Goal: Task Accomplishment & Management: Manage account settings

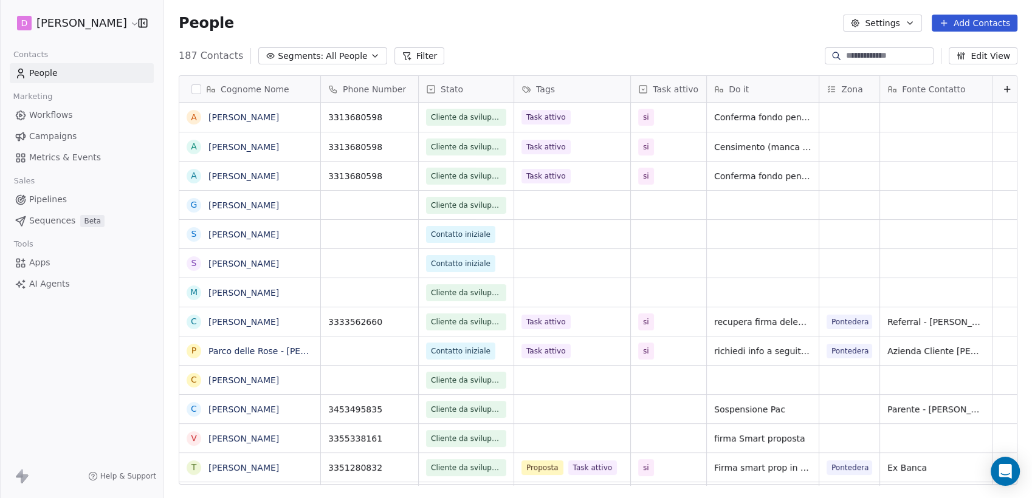
scroll to position [10, 11]
click at [905, 57] on input at bounding box center [888, 56] width 85 height 12
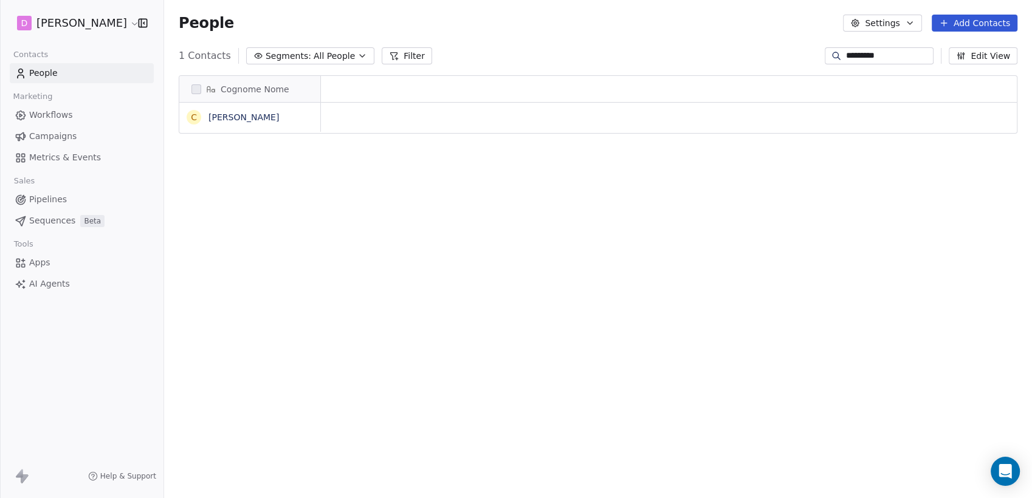
scroll to position [428, 858]
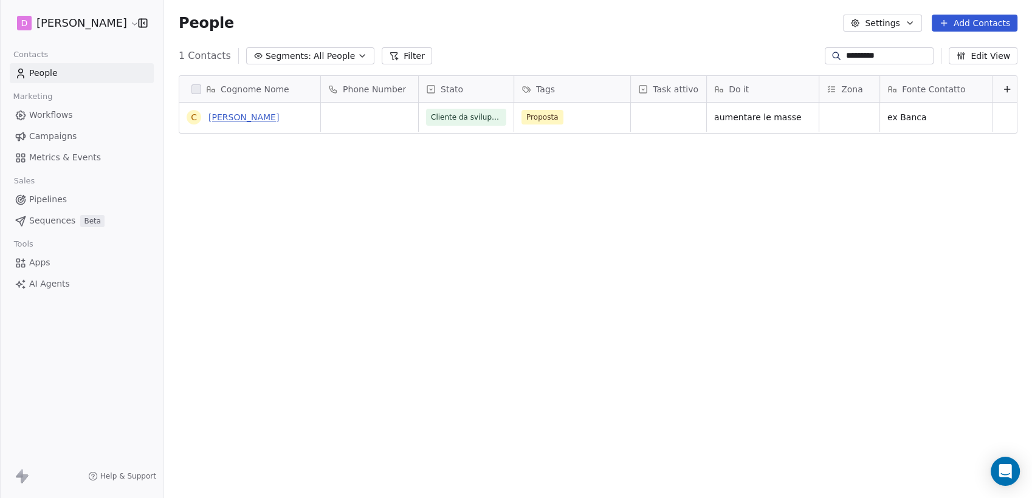
type input "*********"
click at [253, 116] on link "[PERSON_NAME]" at bounding box center [243, 117] width 71 height 10
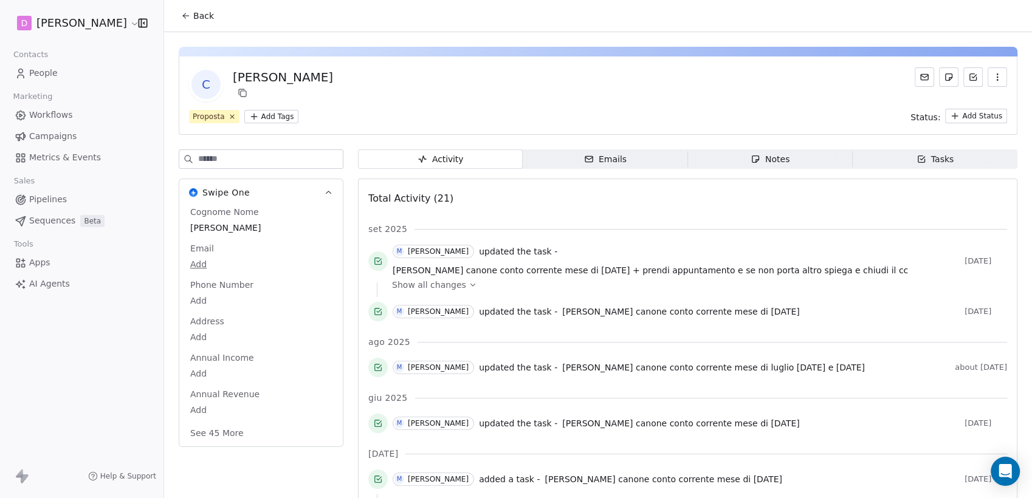
drag, startPoint x: 613, startPoint y: 157, endPoint x: 693, endPoint y: 157, distance: 79.6
click at [615, 157] on div "Emails" at bounding box center [605, 159] width 43 height 13
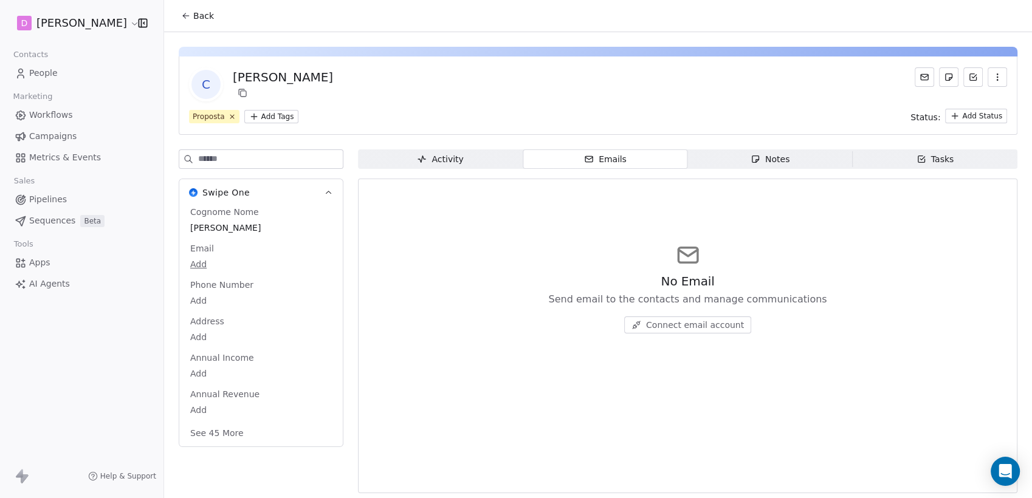
click at [743, 163] on span "Notes Notes" at bounding box center [770, 159] width 165 height 19
click at [863, 152] on span "Tasks Tasks" at bounding box center [935, 159] width 165 height 19
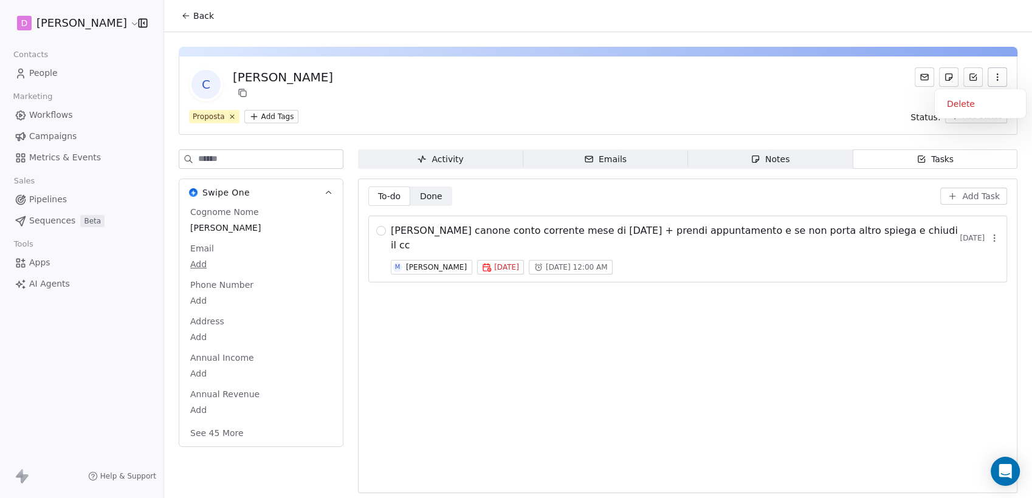
click at [988, 83] on button "button" at bounding box center [997, 76] width 19 height 19
click at [974, 106] on div "Delete" at bounding box center [980, 103] width 81 height 19
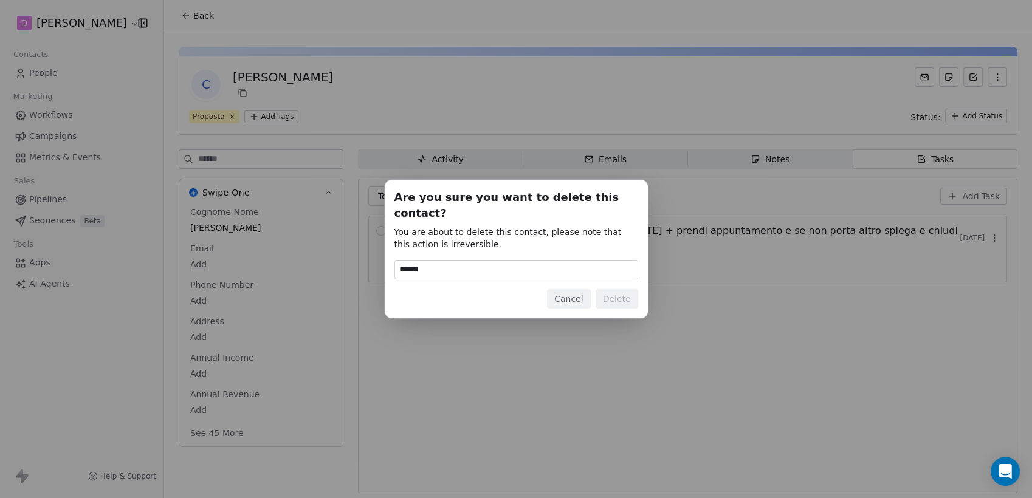
type input "******"
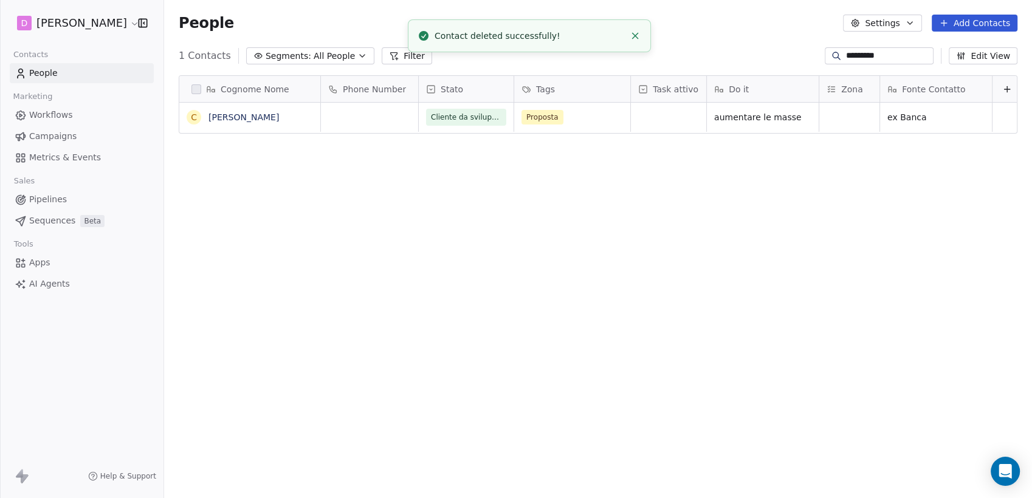
scroll to position [428, 858]
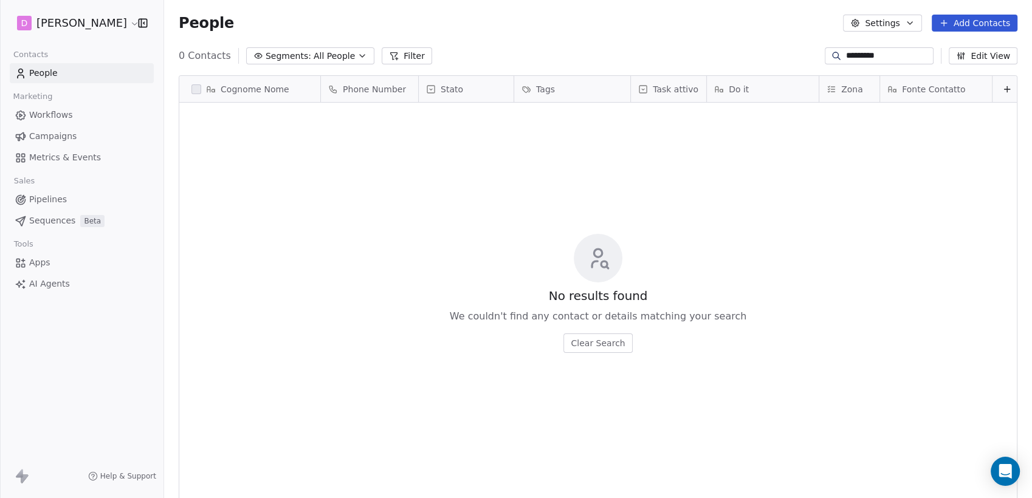
drag, startPoint x: 910, startPoint y: 50, endPoint x: 594, endPoint y: 65, distance: 315.8
click at [710, 54] on div "0 Contacts Segments: All People Filter ********* Edit View" at bounding box center [598, 55] width 868 height 19
type input "*******"
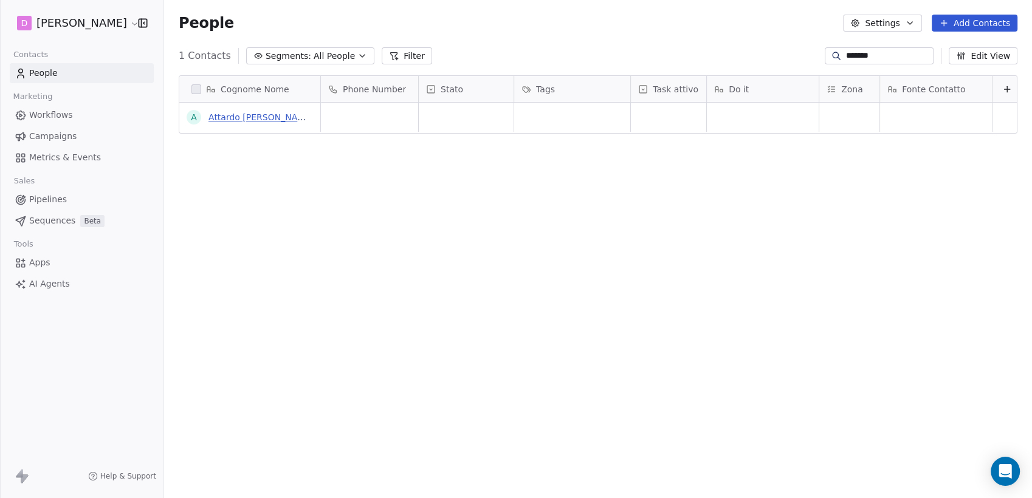
click at [279, 121] on link "Attardo [PERSON_NAME]" at bounding box center [260, 117] width 105 height 10
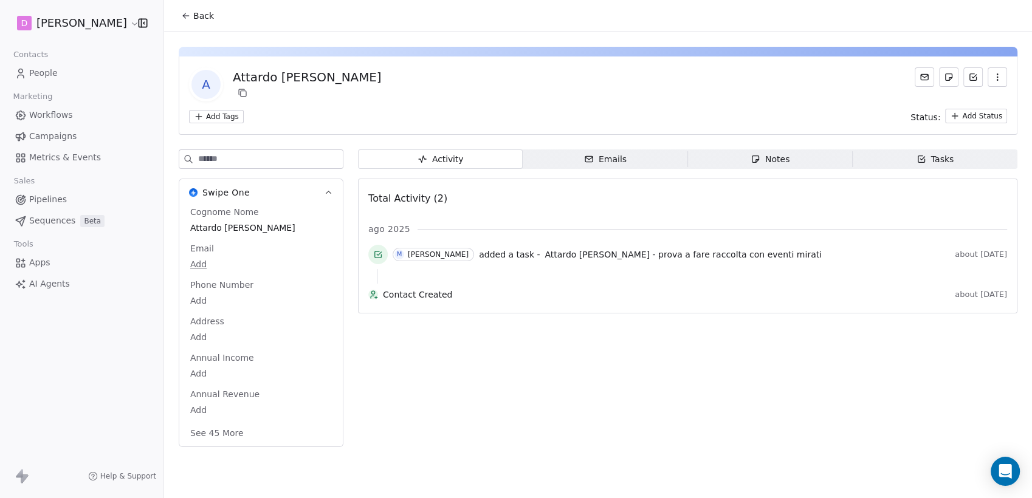
click at [975, 151] on span "Tasks Tasks" at bounding box center [935, 159] width 165 height 19
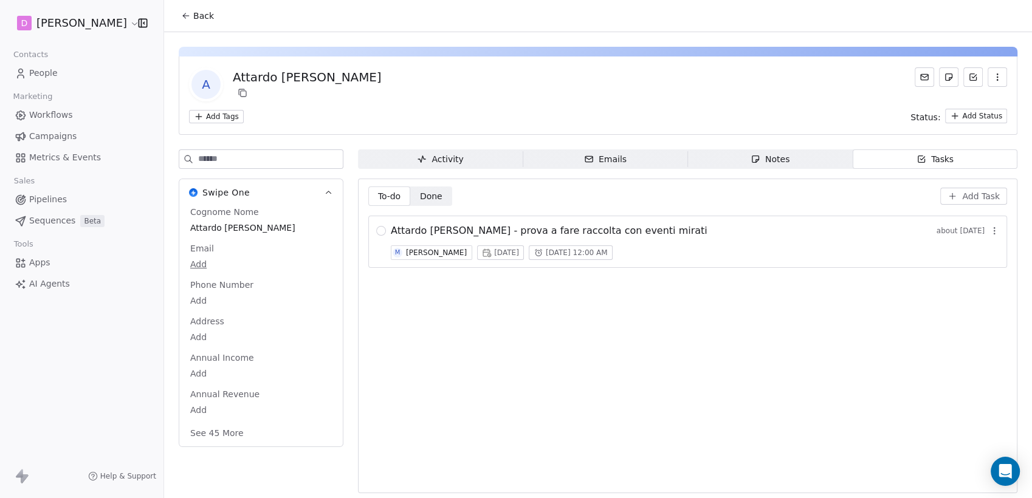
click at [563, 157] on span "Emails Emails" at bounding box center [605, 159] width 165 height 19
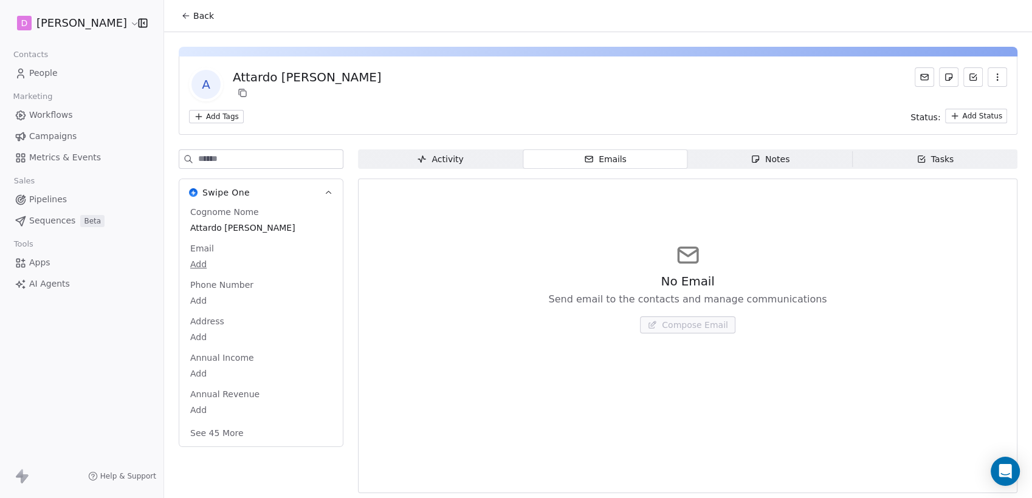
click at [773, 161] on div "Notes" at bounding box center [770, 159] width 39 height 13
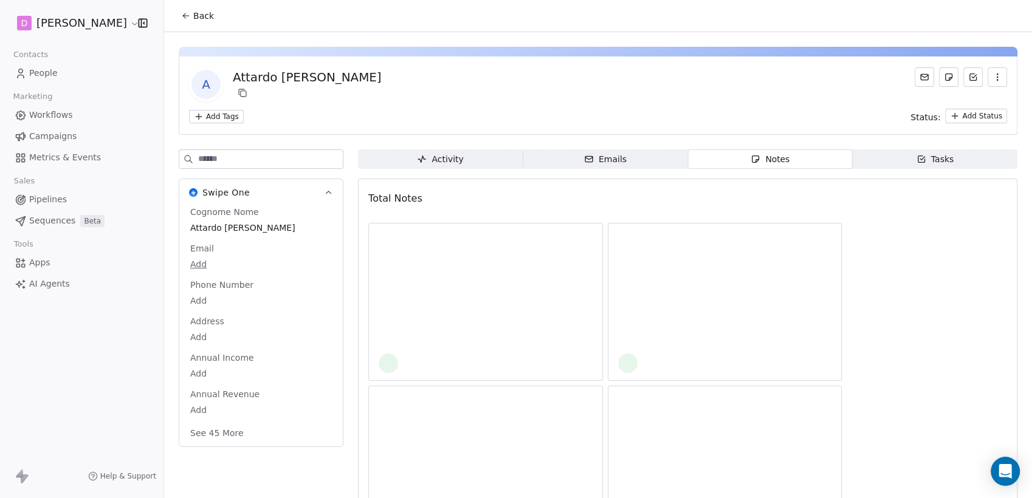
click at [917, 158] on icon "button" at bounding box center [922, 159] width 10 height 10
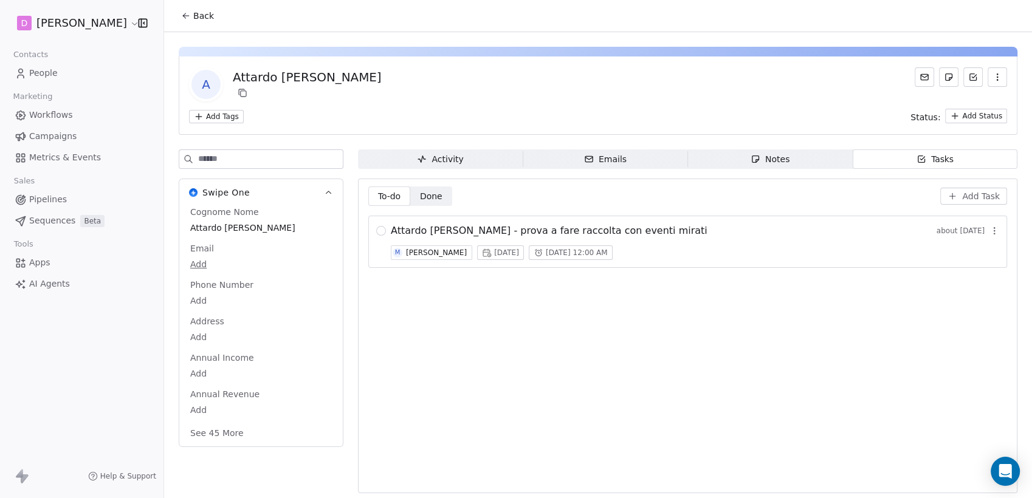
click at [786, 154] on span "Notes Notes" at bounding box center [770, 159] width 165 height 19
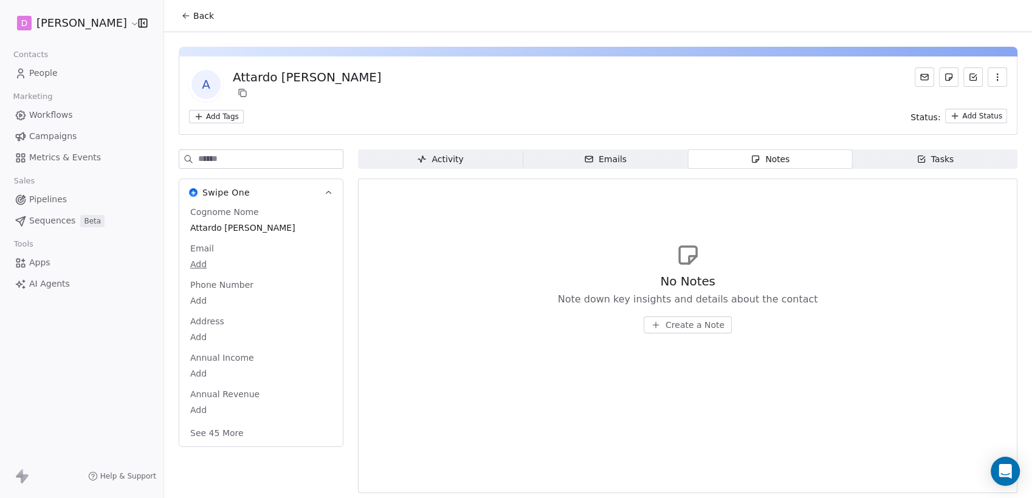
drag, startPoint x: 441, startPoint y: 158, endPoint x: 602, endPoint y: 159, distance: 161.7
click at [446, 158] on div "Activity" at bounding box center [440, 159] width 46 height 13
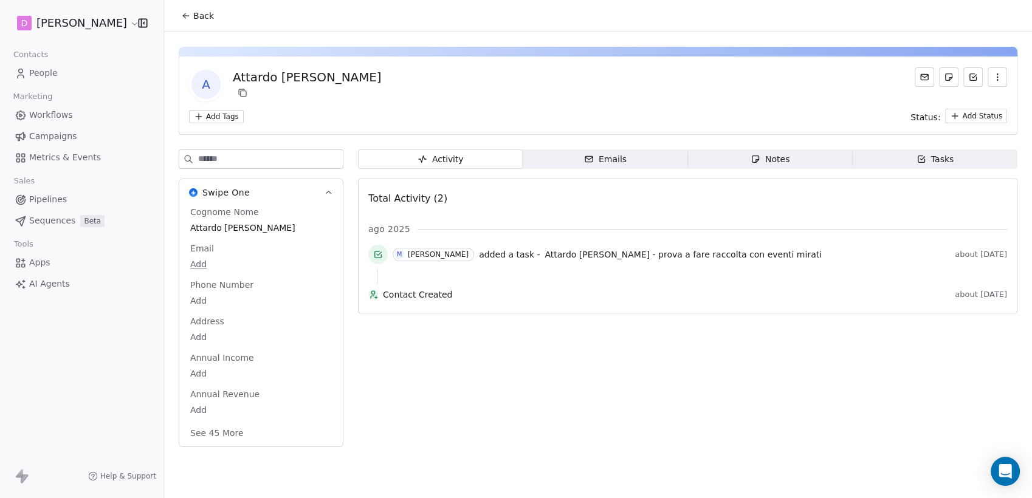
drag, startPoint x: 607, startPoint y: 159, endPoint x: 625, endPoint y: 162, distance: 18.5
click at [609, 160] on div "Emails" at bounding box center [605, 159] width 43 height 13
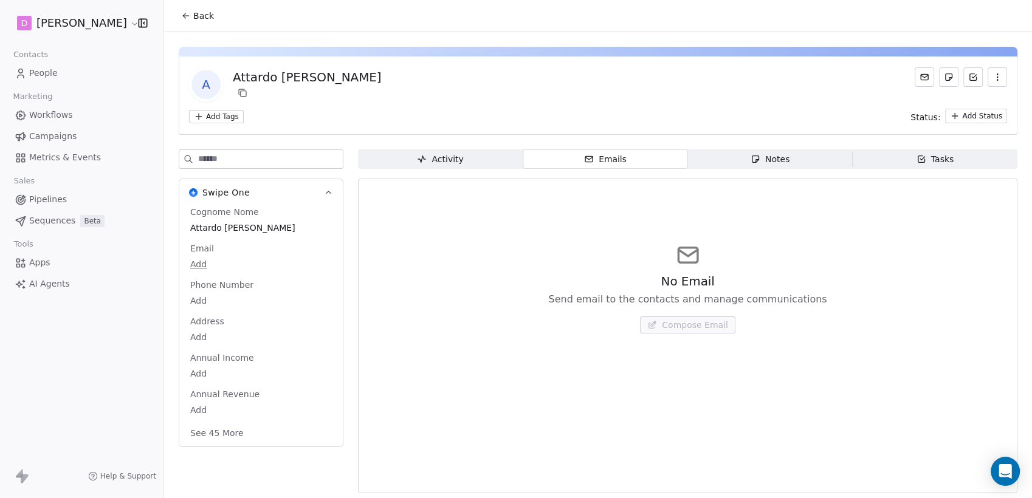
click at [936, 156] on div "Tasks" at bounding box center [936, 159] width 38 height 13
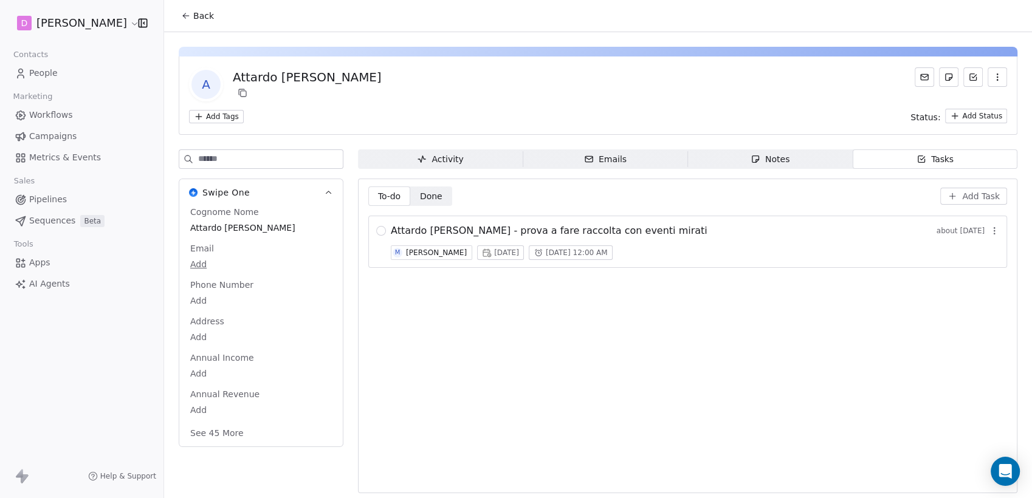
click at [203, 16] on span "Back" at bounding box center [203, 16] width 21 height 12
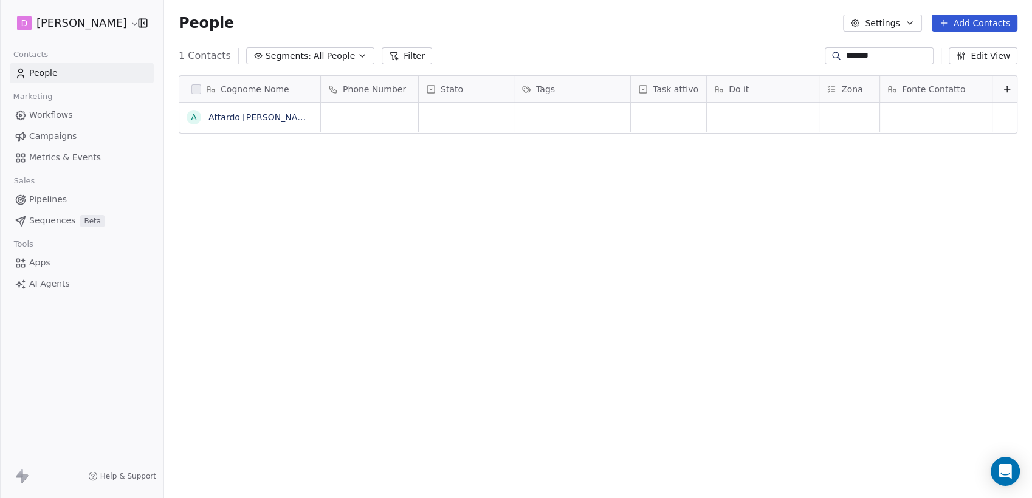
scroll to position [428, 858]
drag, startPoint x: 258, startPoint y: 112, endPoint x: 265, endPoint y: 112, distance: 7.3
click at [258, 112] on link "Attardo [PERSON_NAME]" at bounding box center [260, 117] width 105 height 10
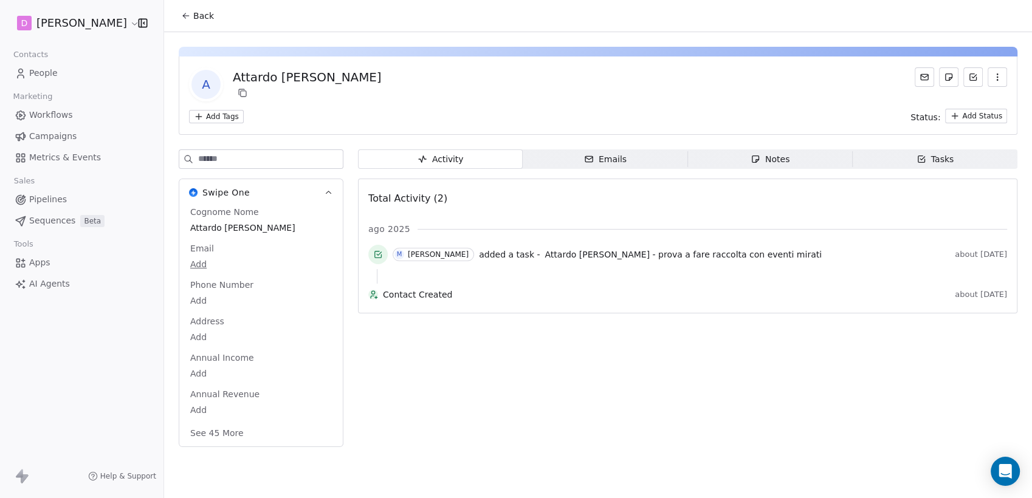
click at [999, 77] on icon "button" at bounding box center [997, 77] width 10 height 10
click at [971, 99] on div "Delete" at bounding box center [980, 103] width 81 height 19
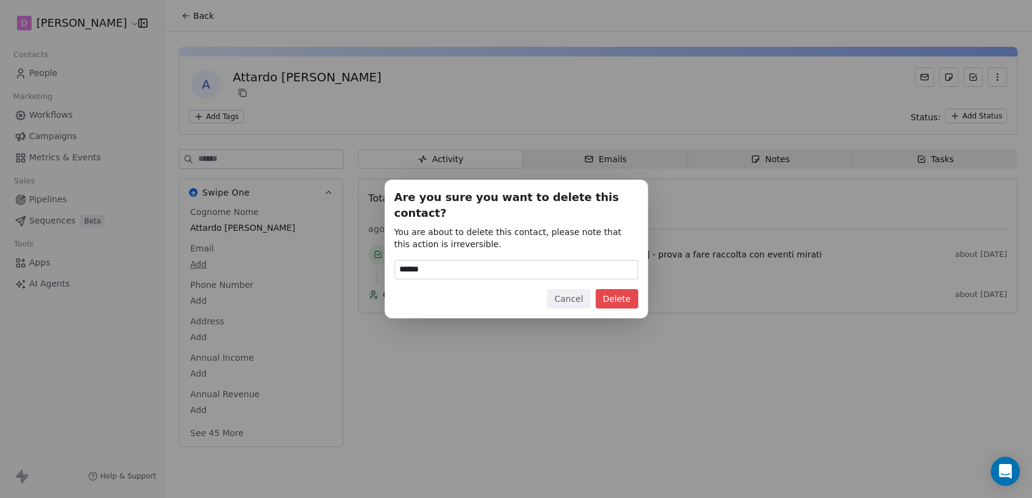
type input "******"
click at [624, 291] on button "Delete" at bounding box center [617, 298] width 43 height 19
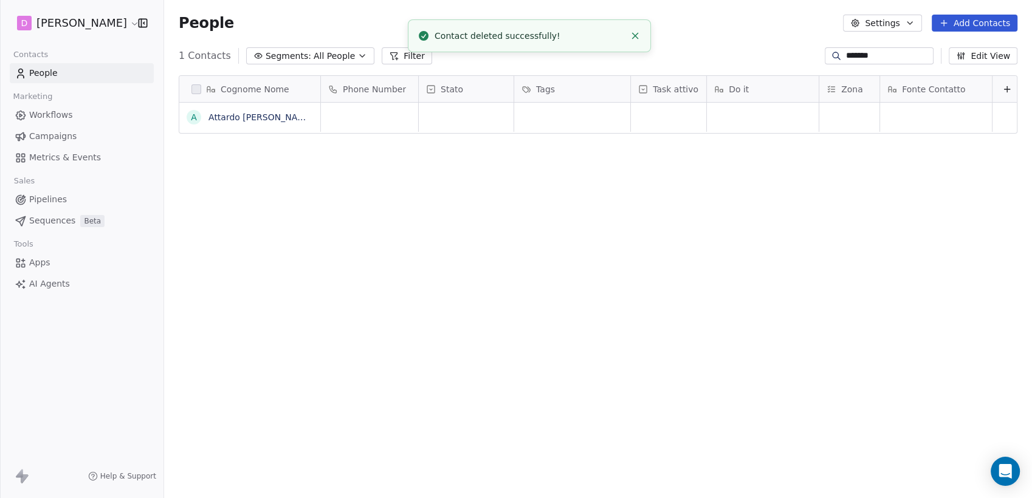
scroll to position [428, 858]
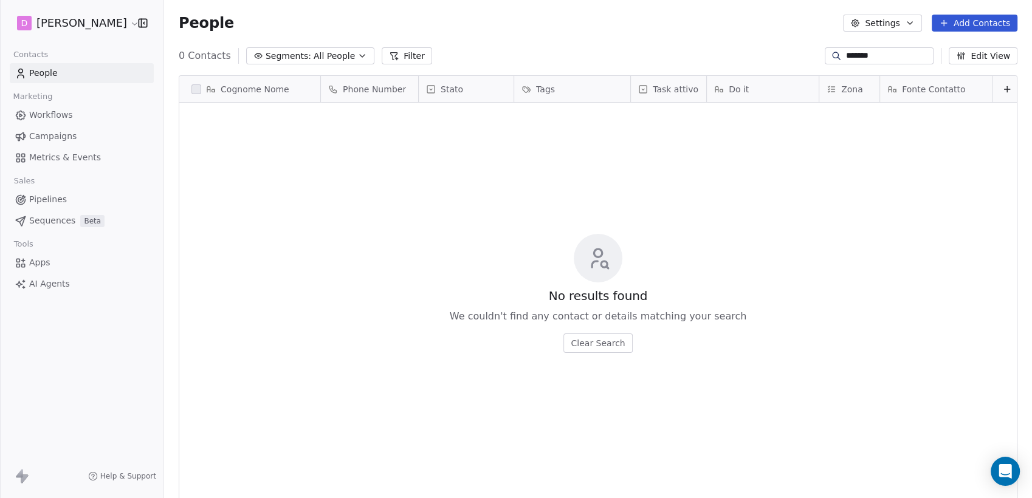
drag, startPoint x: 909, startPoint y: 61, endPoint x: 520, endPoint y: 58, distance: 389.0
click at [659, 58] on div "0 Contacts Segments: All People Filter ******* Edit View" at bounding box center [598, 55] width 868 height 19
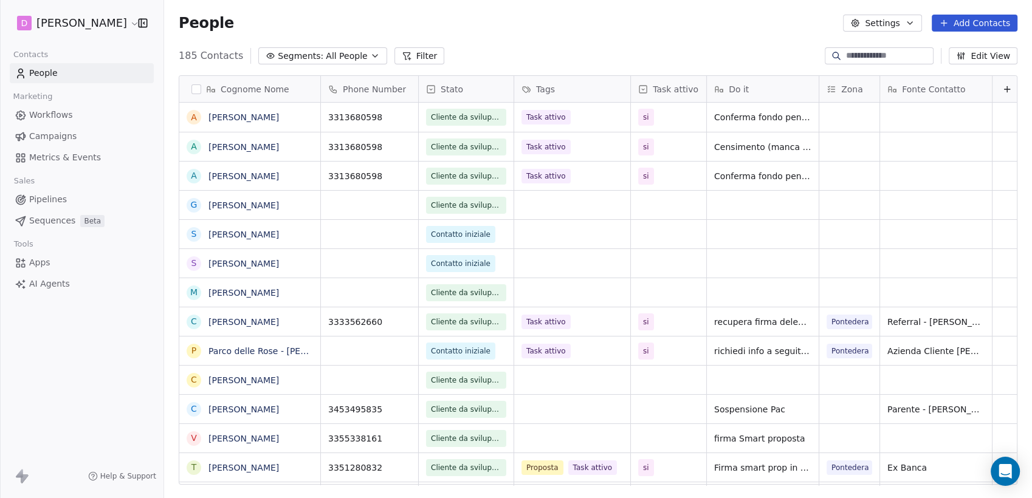
scroll to position [10, 11]
click at [142, 26] on icon "button" at bounding box center [142, 23] width 0 height 8
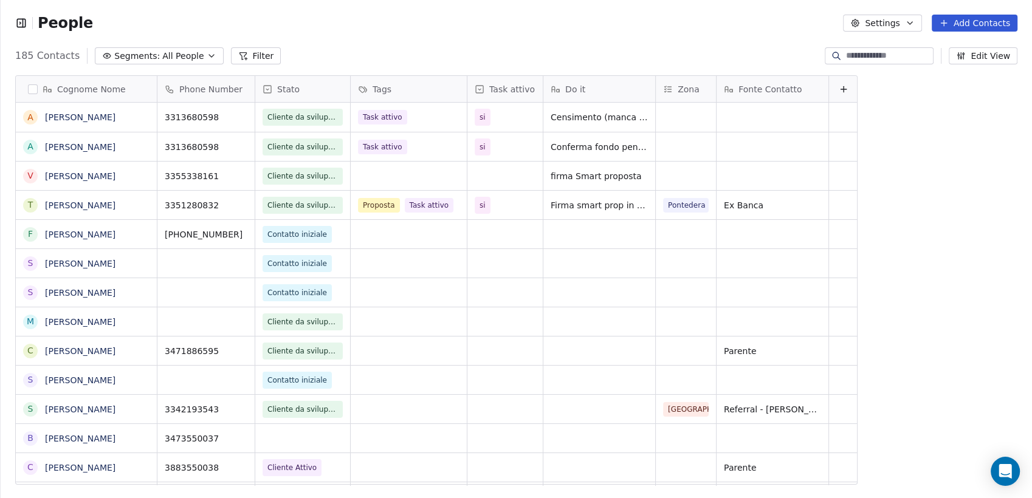
click at [904, 56] on input at bounding box center [888, 56] width 85 height 12
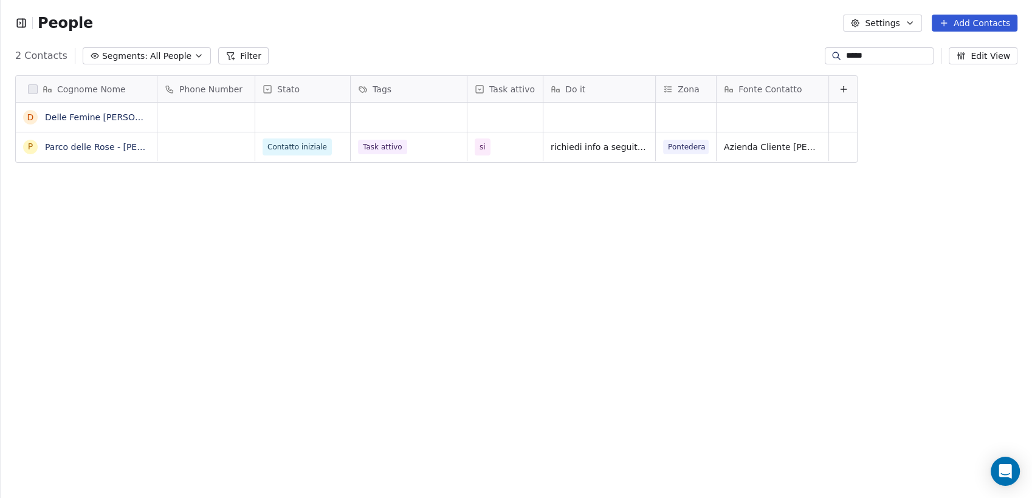
scroll to position [428, 1021]
type input "*****"
click at [95, 115] on link "Delle Femine [PERSON_NAME]" at bounding box center [109, 117] width 129 height 10
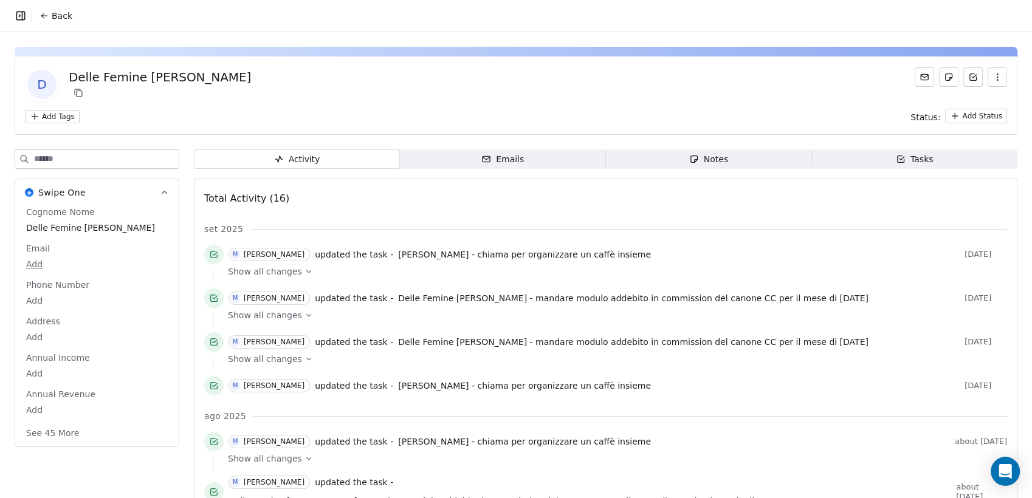
click at [929, 156] on span "Tasks Tasks" at bounding box center [914, 159] width 206 height 19
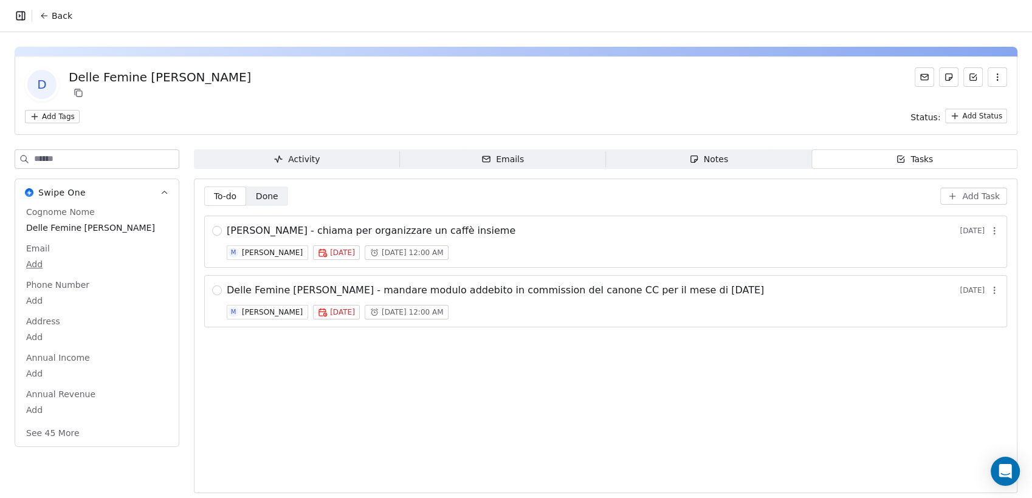
click at [697, 292] on span "Delle Femine [PERSON_NAME] - mandare modulo addebito in commission del canone C…" at bounding box center [495, 290] width 537 height 15
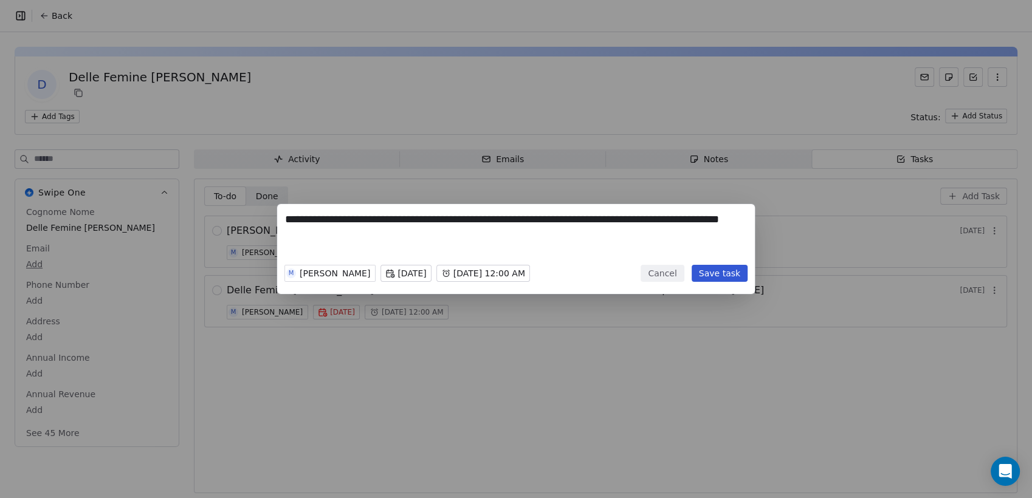
drag, startPoint x: 402, startPoint y: 241, endPoint x: 405, endPoint y: 215, distance: 26.3
click at [405, 215] on textarea "**********" at bounding box center [516, 235] width 462 height 47
click at [739, 419] on div "**********" at bounding box center [516, 249] width 1032 height 498
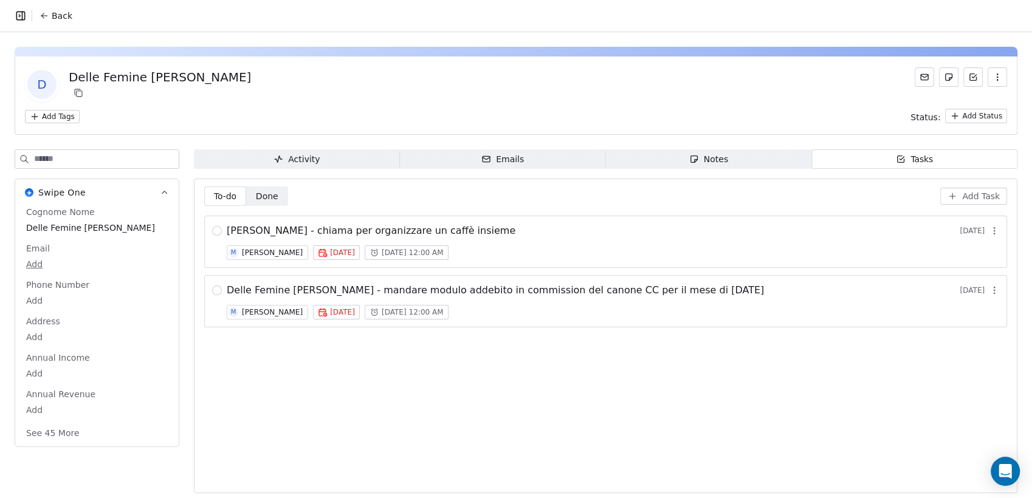
click at [720, 158] on div "Notes" at bounding box center [708, 159] width 39 height 13
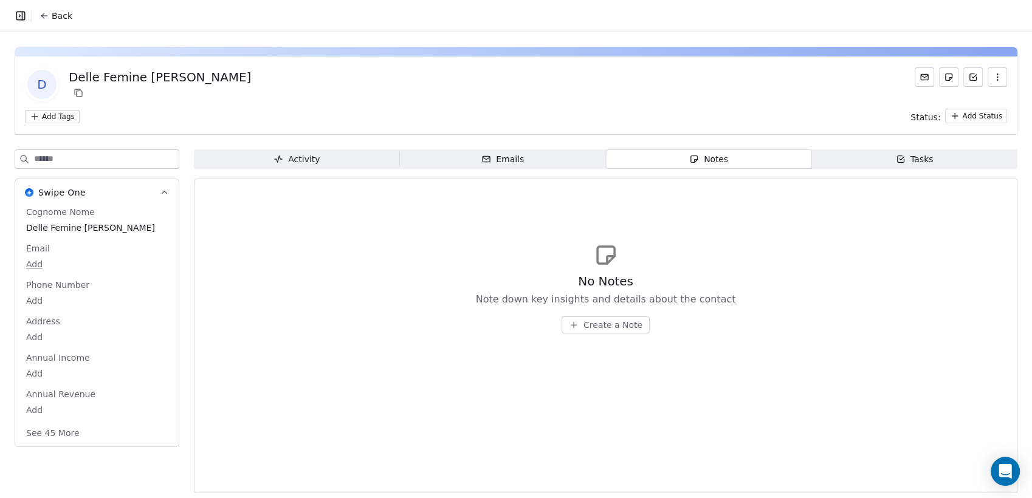
click at [494, 154] on div "Emails" at bounding box center [502, 159] width 43 height 13
click at [314, 159] on div "Activity" at bounding box center [296, 159] width 46 height 13
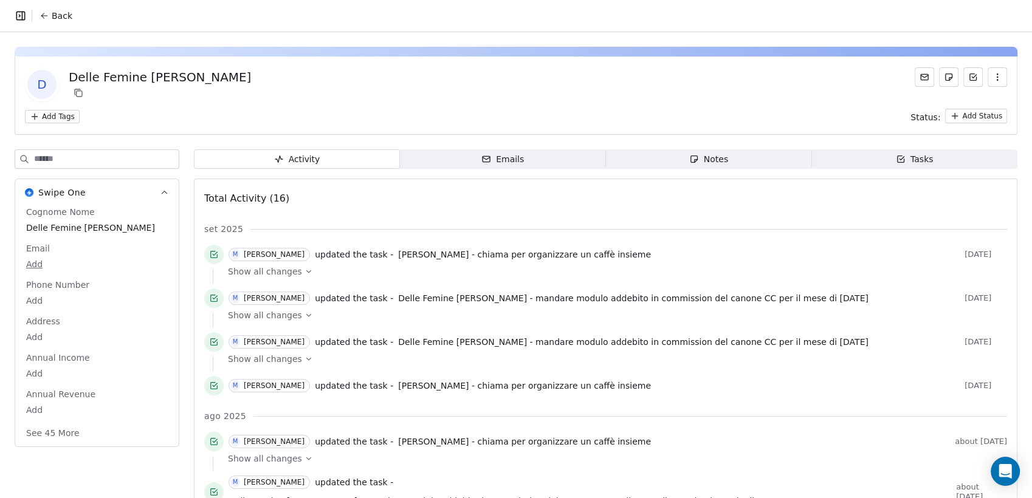
click at [994, 83] on button "button" at bounding box center [997, 76] width 19 height 19
click at [965, 102] on div "Delete" at bounding box center [980, 103] width 81 height 19
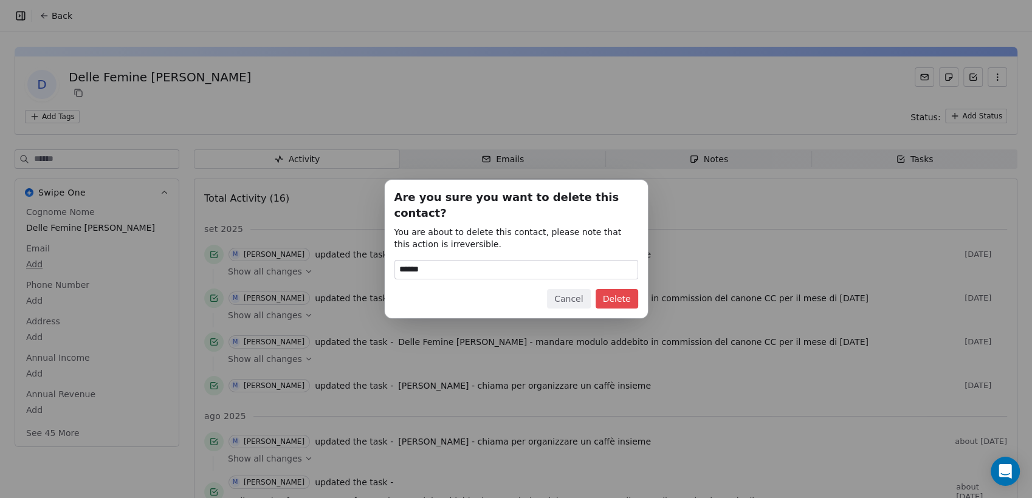
type input "******"
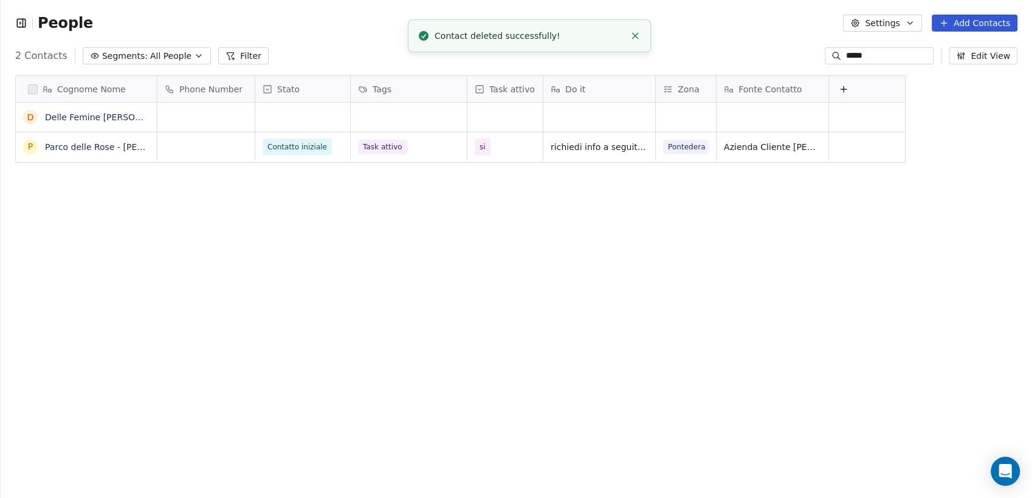
scroll to position [428, 1021]
